Goal: Transaction & Acquisition: Purchase product/service

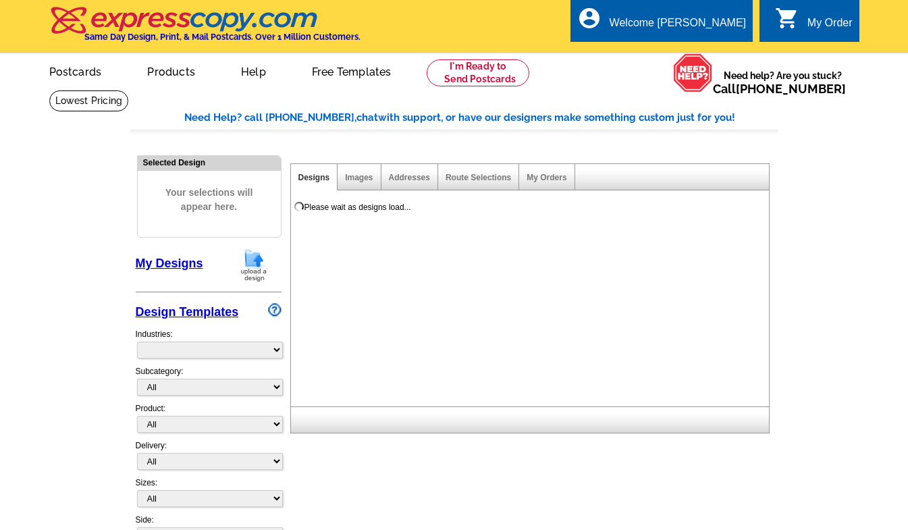
select select "785"
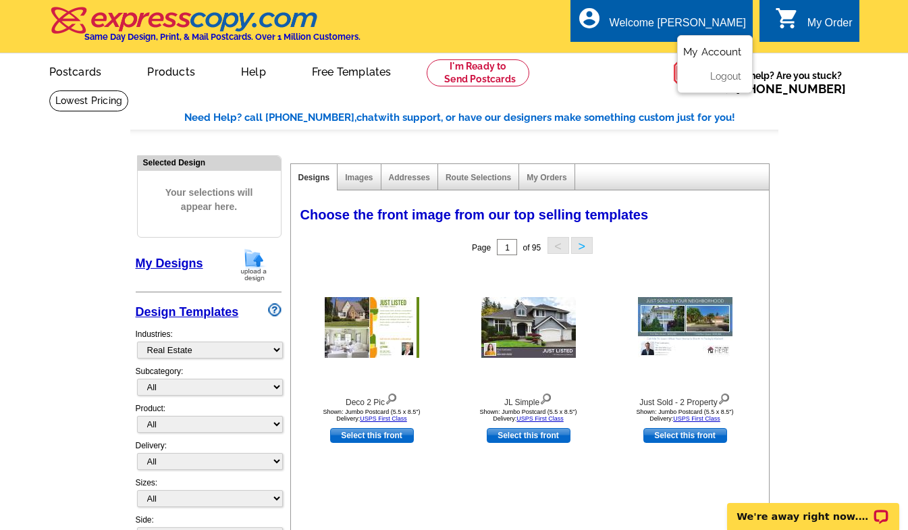
click at [722, 47] on link "My Account" at bounding box center [712, 52] width 58 height 12
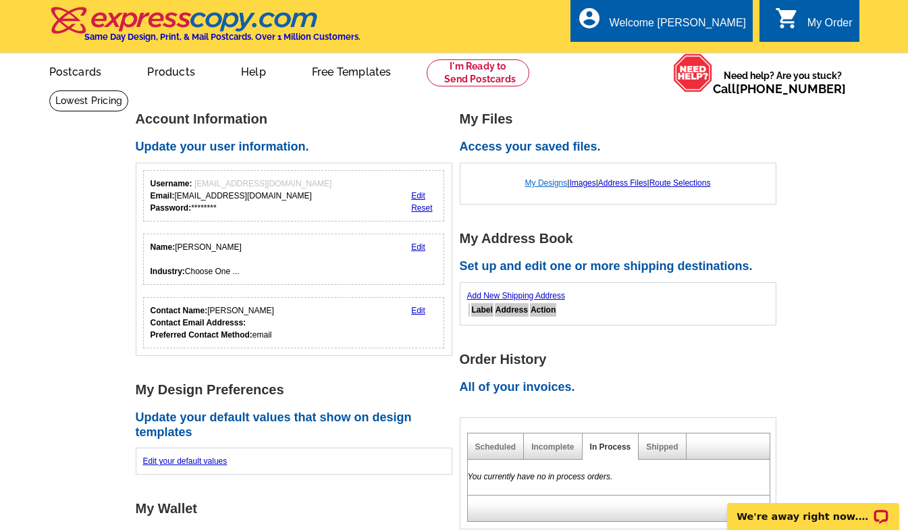
click at [549, 184] on link "My Designs" at bounding box center [546, 182] width 43 height 9
click at [805, 17] on link "0 shopping_cart My Order" at bounding box center [814, 23] width 78 height 17
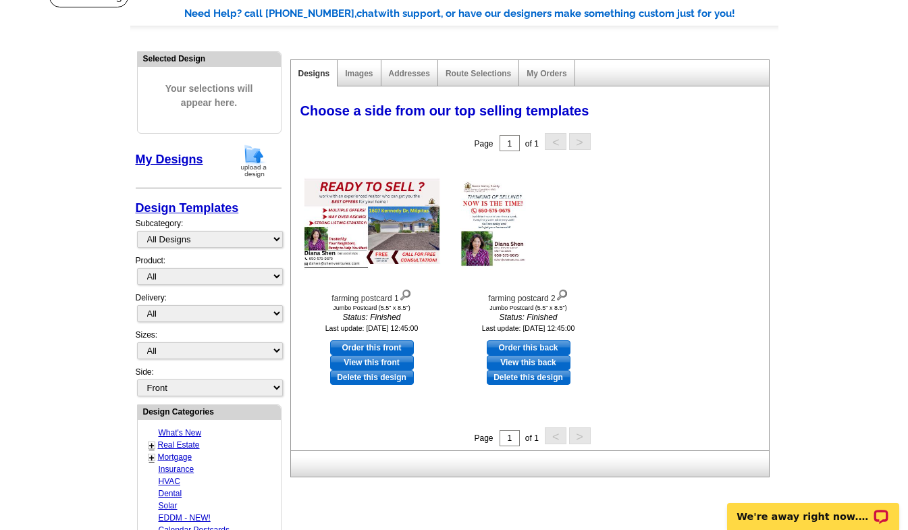
scroll to position [105, 0]
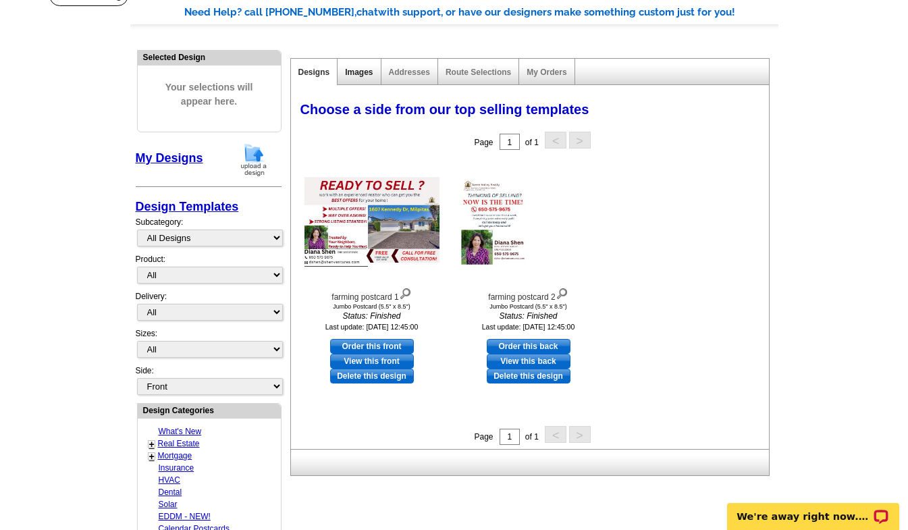
click at [362, 73] on link "Images" at bounding box center [359, 71] width 28 height 9
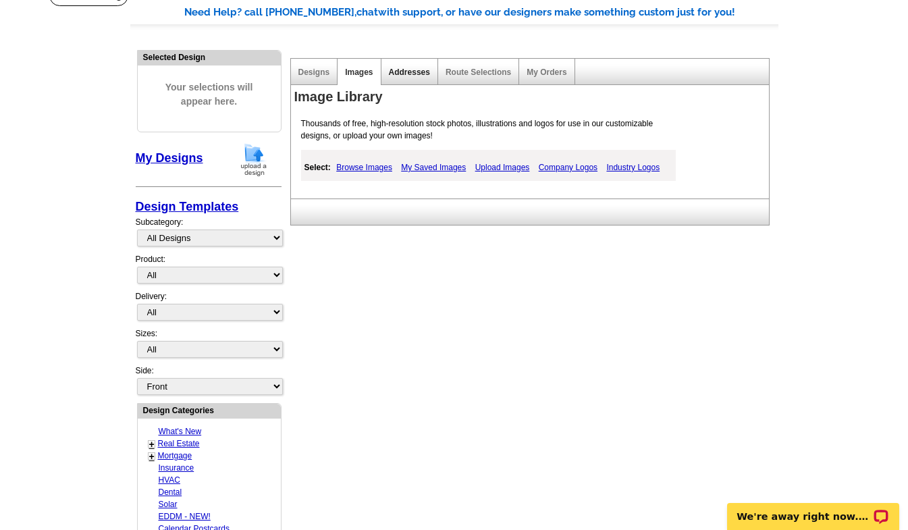
click at [406, 72] on link "Addresses" at bounding box center [409, 71] width 41 height 9
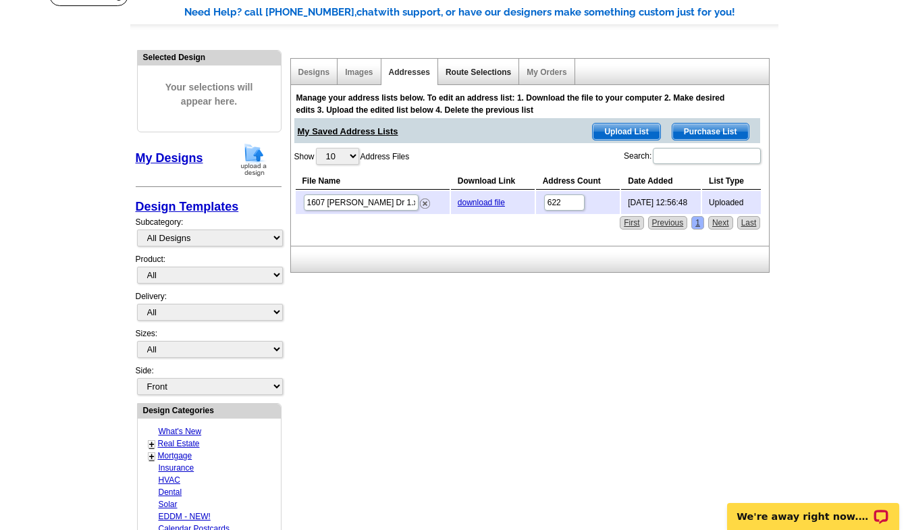
click at [466, 73] on link "Route Selections" at bounding box center [477, 71] width 65 height 9
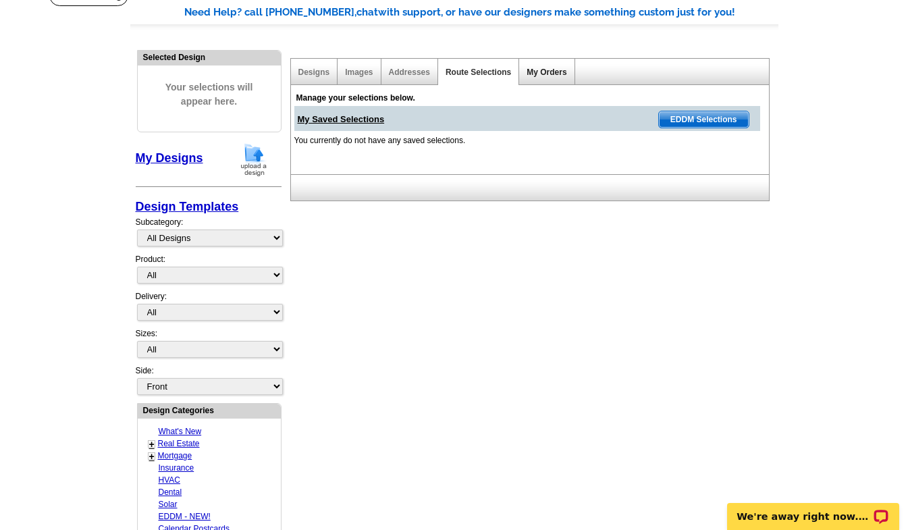
click at [541, 70] on link "My Orders" at bounding box center [546, 71] width 40 height 9
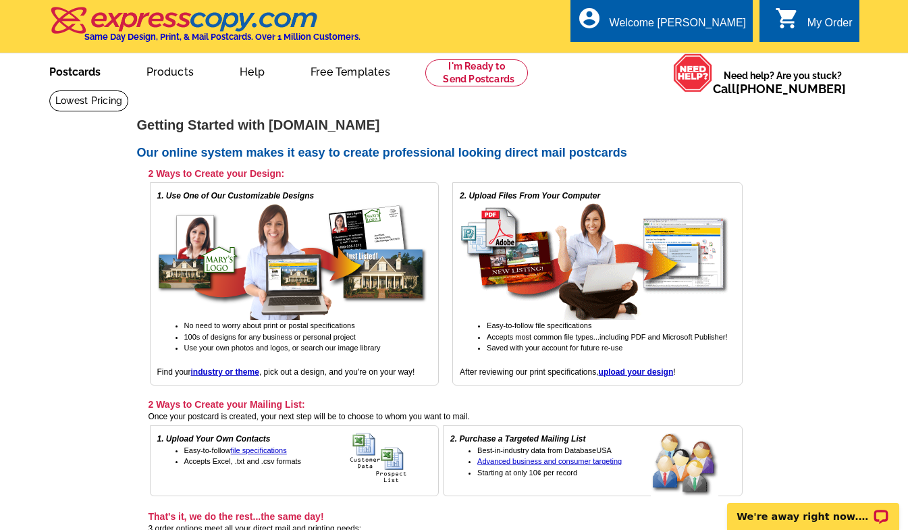
click at [69, 67] on link "Postcards" at bounding box center [75, 71] width 94 height 32
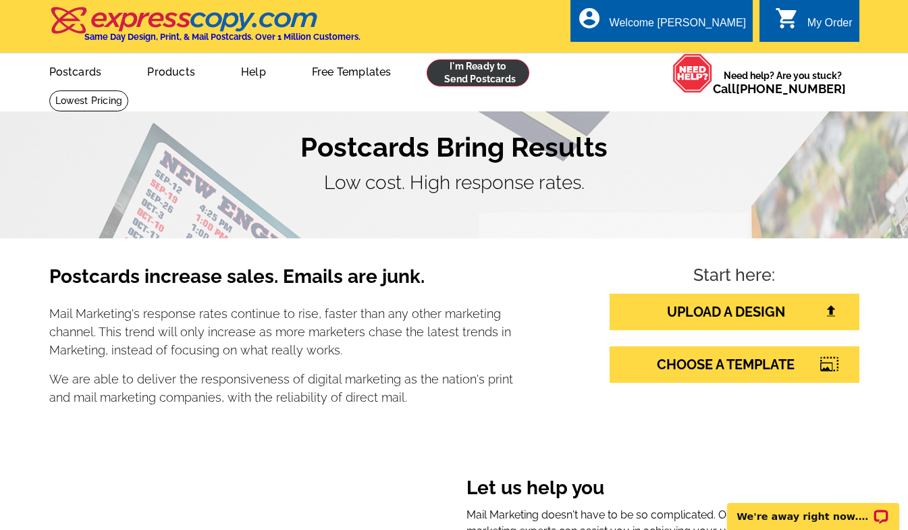
click at [474, 77] on link at bounding box center [478, 72] width 103 height 27
